Goal: Information Seeking & Learning: Check status

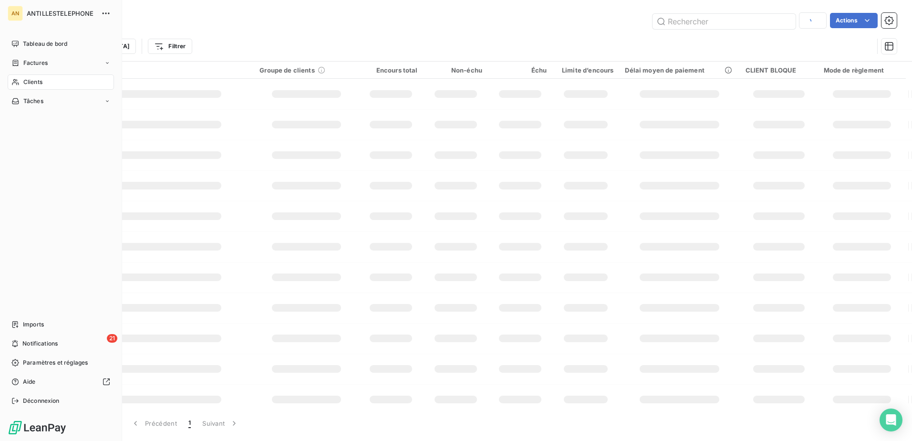
click at [91, 75] on div "Clients" at bounding box center [61, 81] width 106 height 15
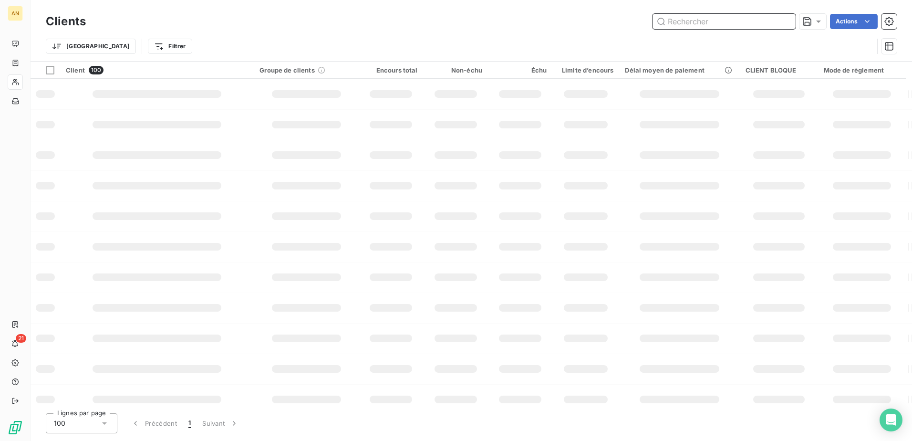
click at [688, 24] on input "text" at bounding box center [724, 21] width 143 height 15
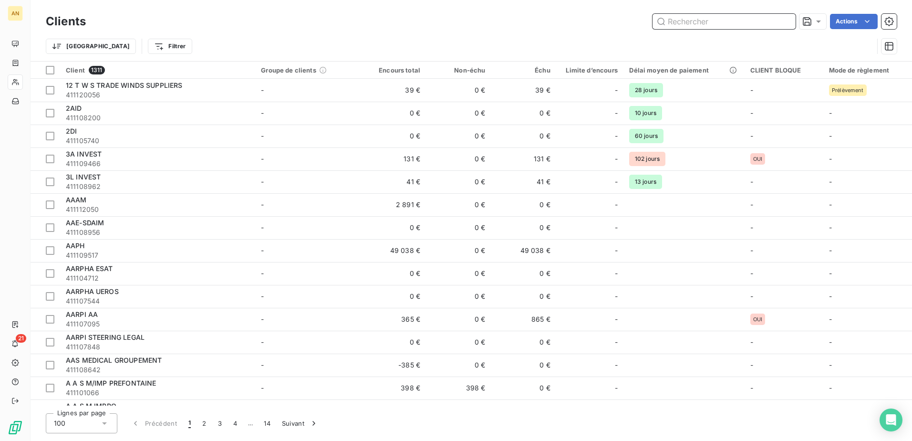
type input "L"
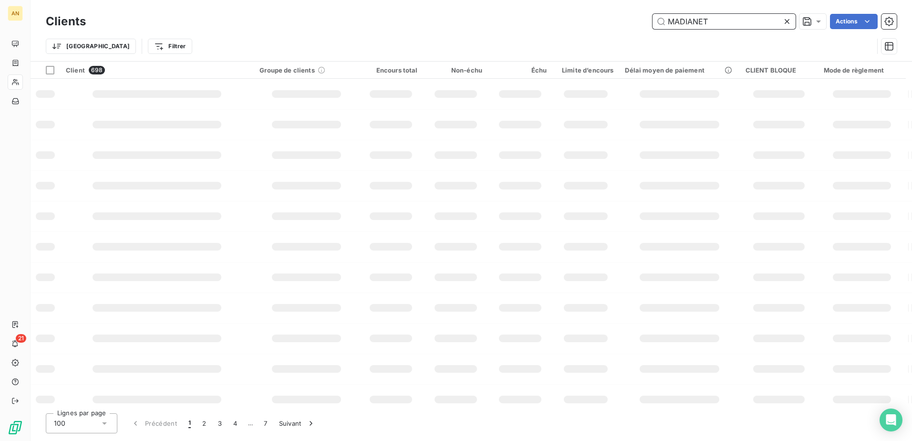
type input "MADIANET"
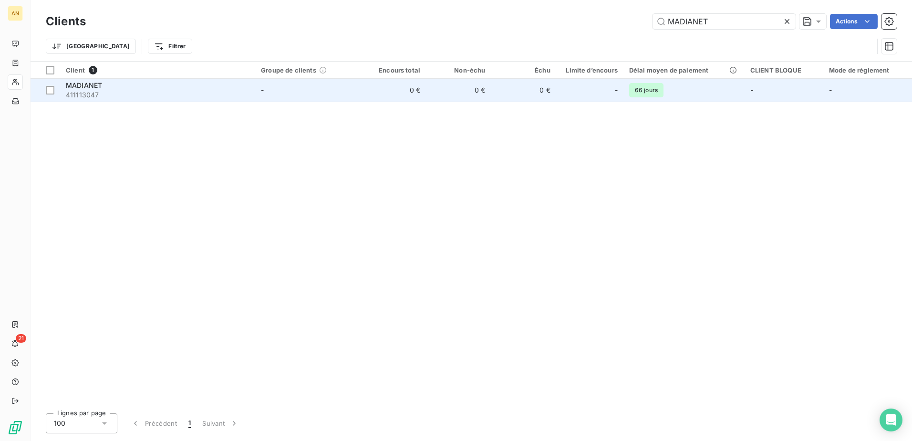
click at [431, 88] on td "0 €" at bounding box center [458, 90] width 65 height 23
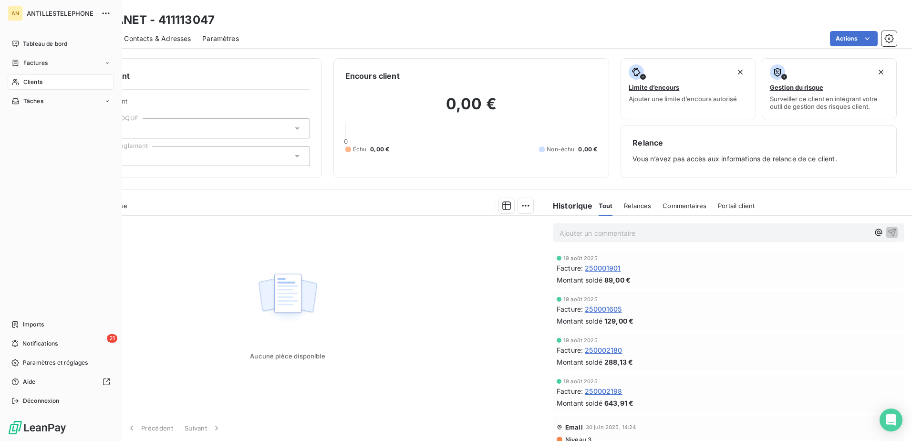
click at [31, 86] on span "Clients" at bounding box center [32, 82] width 19 height 9
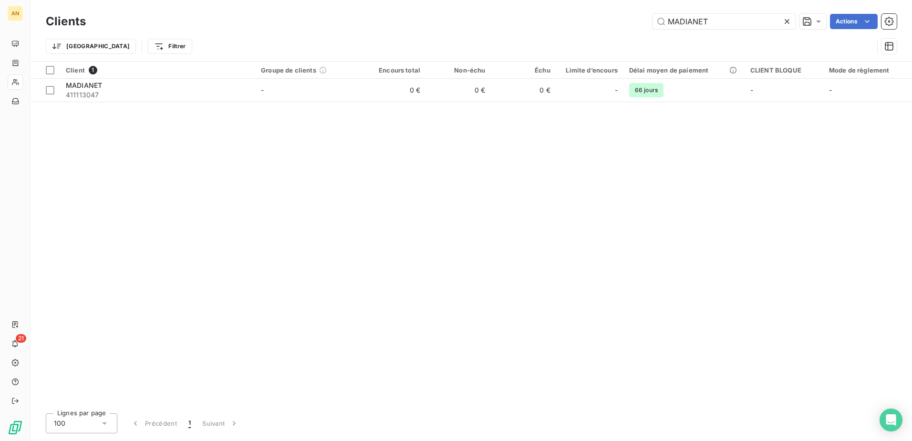
drag, startPoint x: 737, startPoint y: 24, endPoint x: 651, endPoint y: 21, distance: 85.9
click at [651, 21] on div "MADIANET Actions" at bounding box center [497, 21] width 800 height 15
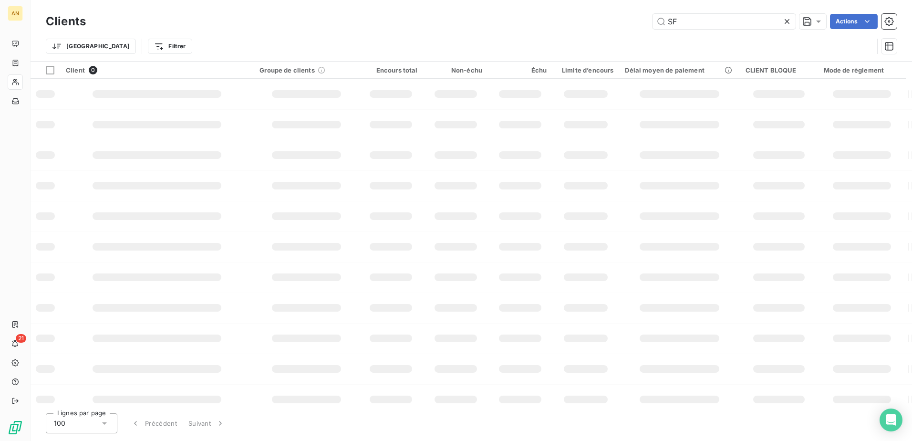
type input "S"
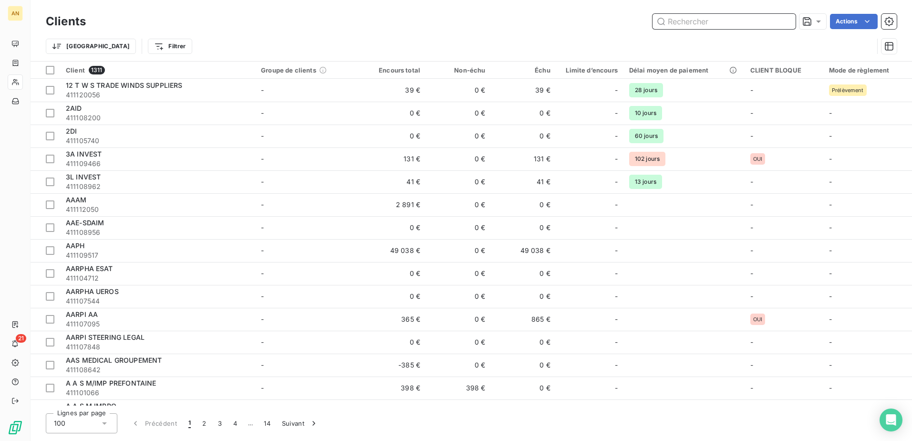
click at [677, 24] on input "text" at bounding box center [724, 21] width 143 height 15
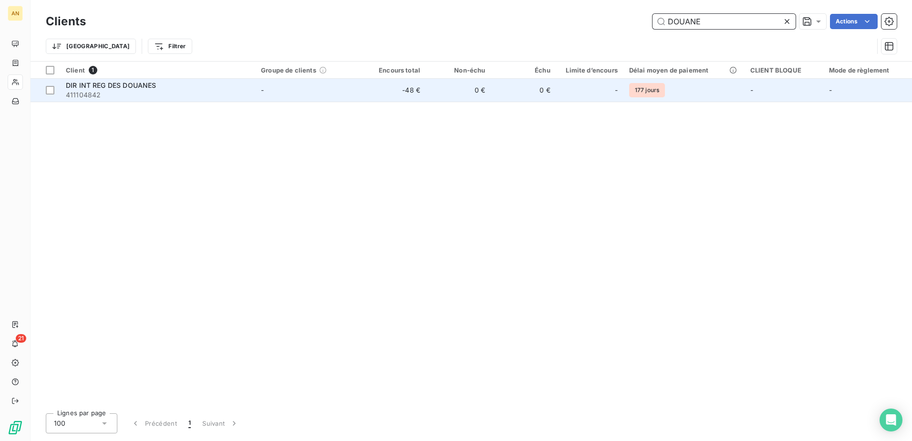
type input "DOUANE"
click at [417, 94] on td "-48 €" at bounding box center [393, 90] width 65 height 23
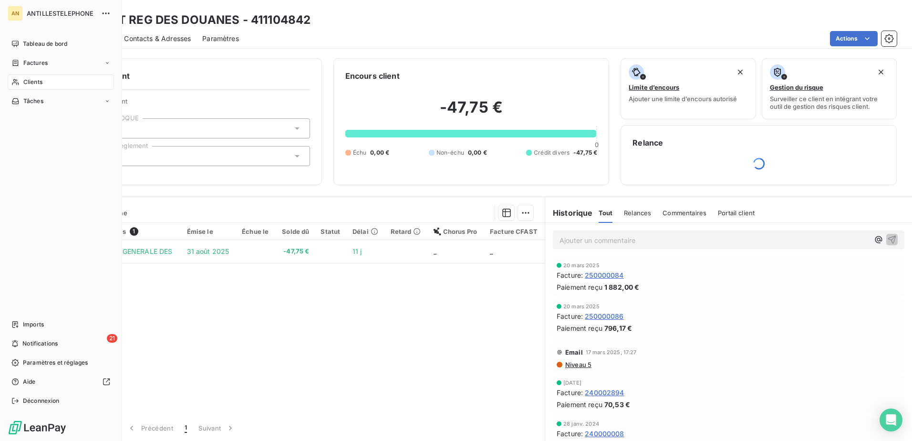
click at [24, 84] on span "Clients" at bounding box center [32, 82] width 19 height 9
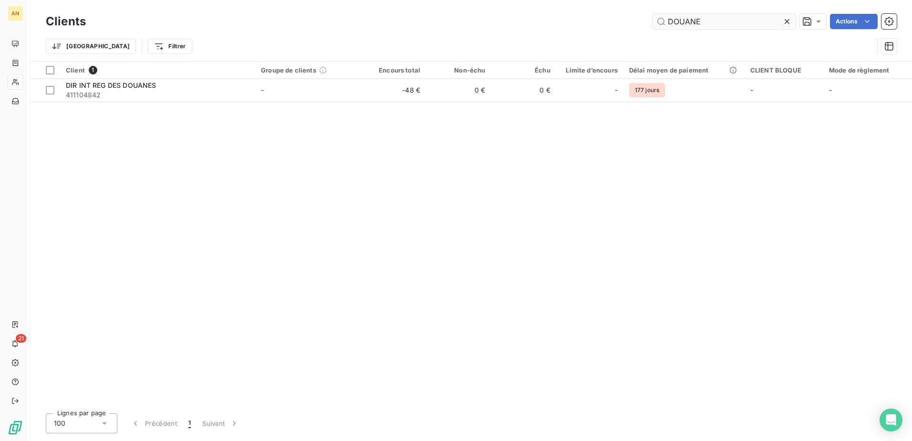
drag, startPoint x: 700, startPoint y: 20, endPoint x: 656, endPoint y: 21, distance: 44.9
click at [656, 21] on input "DOUANE" at bounding box center [724, 21] width 143 height 15
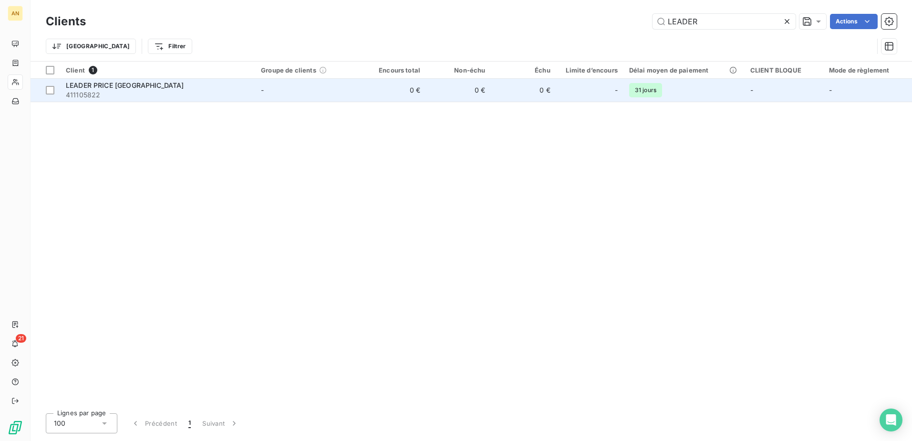
type input "LEADER"
click at [288, 83] on td "-" at bounding box center [308, 90] width 106 height 23
